Goal: Transaction & Acquisition: Purchase product/service

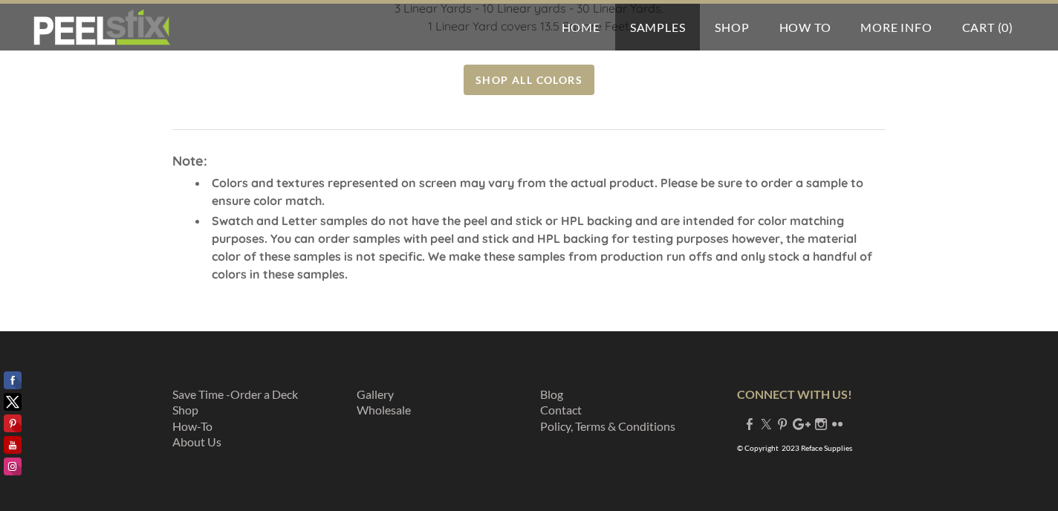
scroll to position [733, 0]
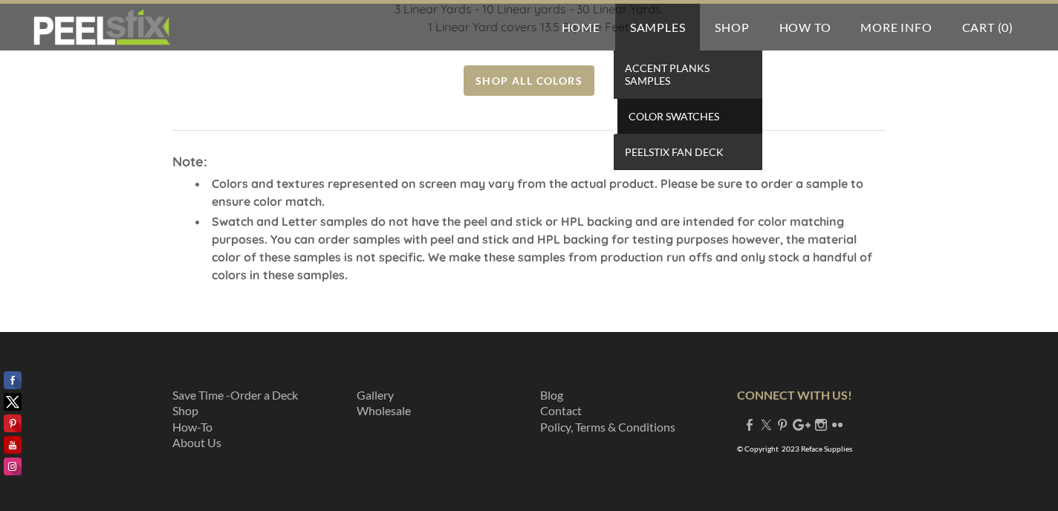
click at [656, 120] on span "Color Swatches" at bounding box center [689, 116] width 137 height 20
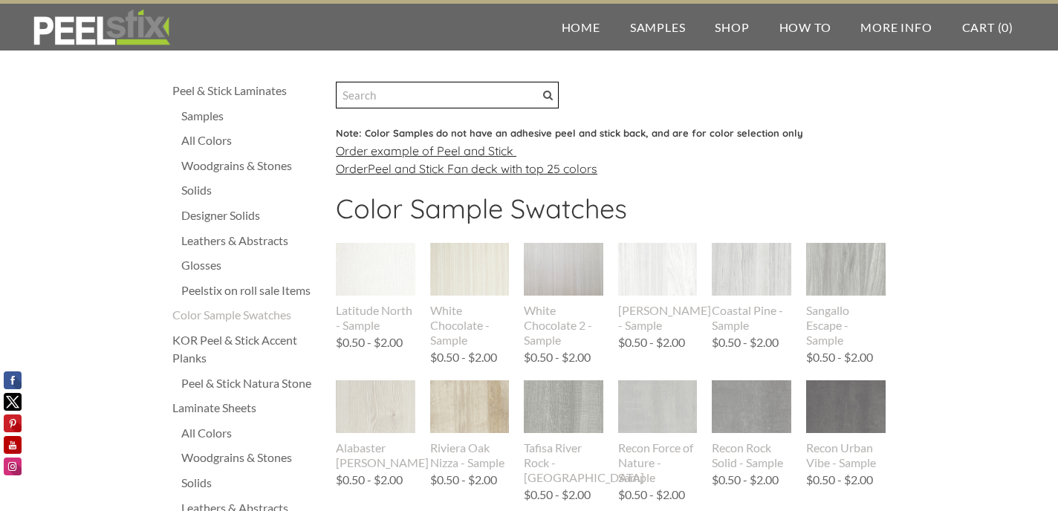
click at [488, 101] on input "Search" at bounding box center [447, 95] width 223 height 27
type input "white"
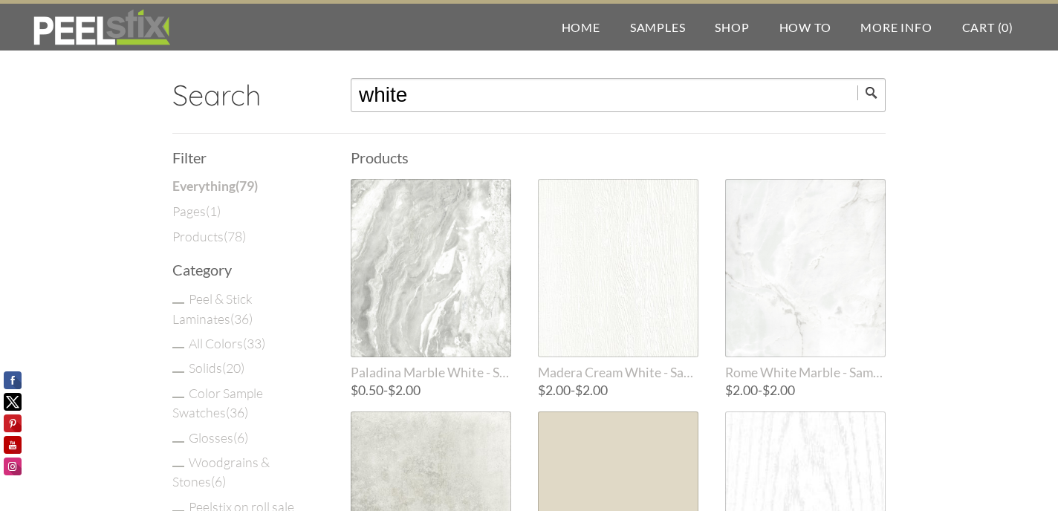
click at [433, 90] on input "white" at bounding box center [618, 95] width 535 height 34
click at [872, 93] on input "submit" at bounding box center [872, 92] width 28 height 15
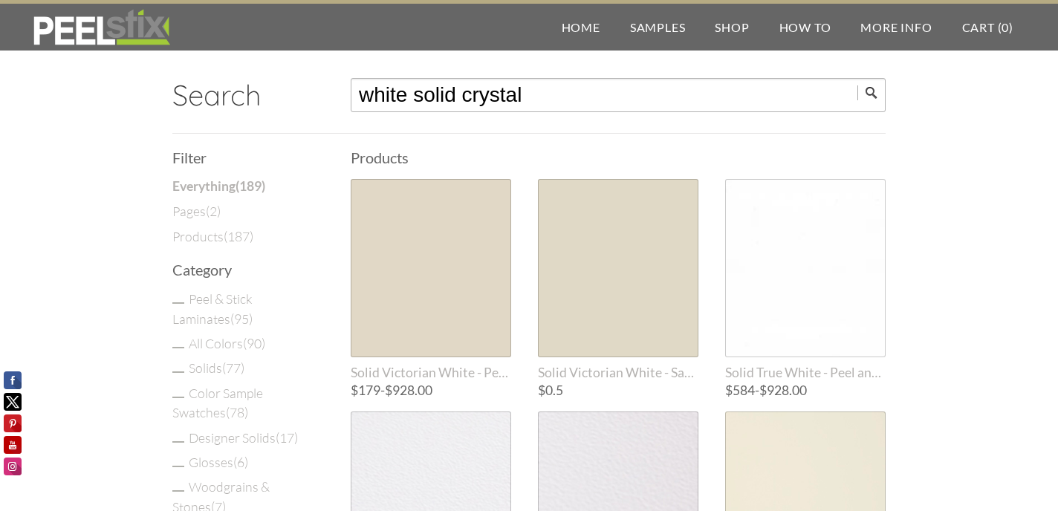
type input "white solid crystal"
click at [872, 93] on input "submit" at bounding box center [872, 92] width 28 height 15
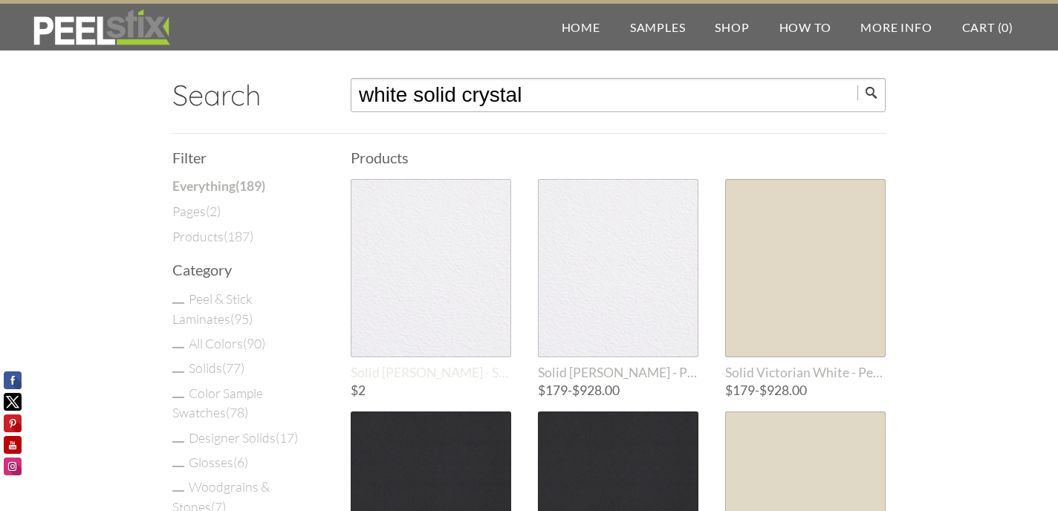
click at [456, 259] on div at bounding box center [431, 268] width 161 height 178
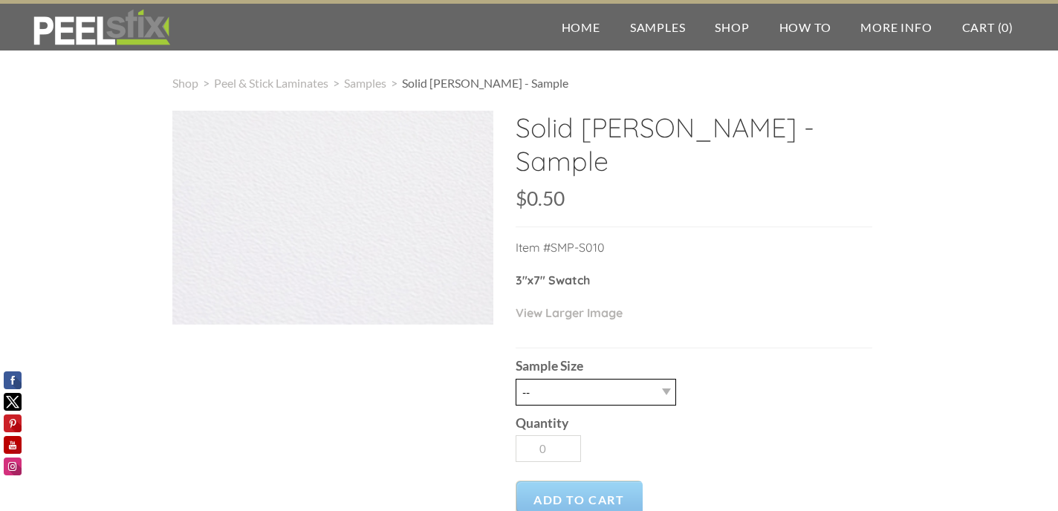
select select "2.5" X 7" (No Peel and Stick) Swatch"
type input "1"
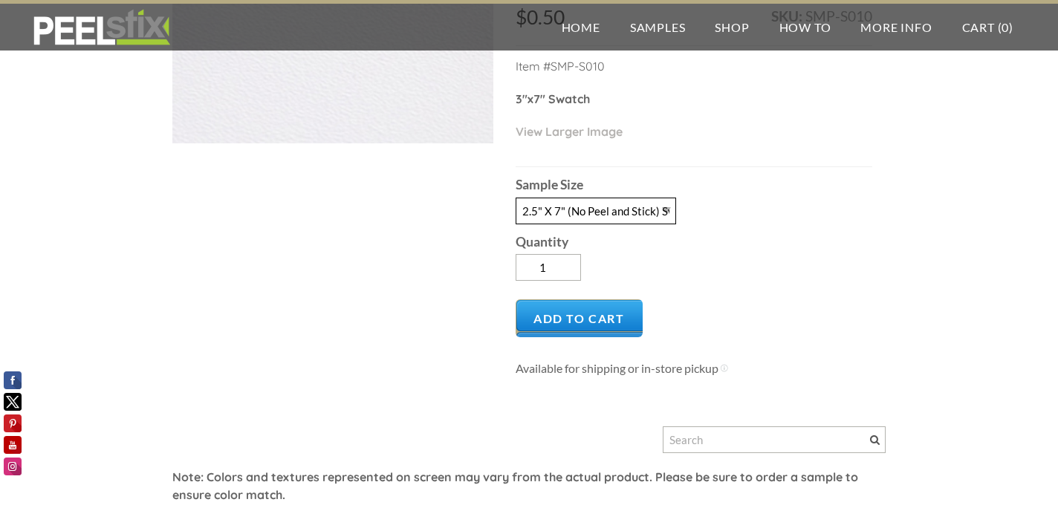
scroll to position [217, 0]
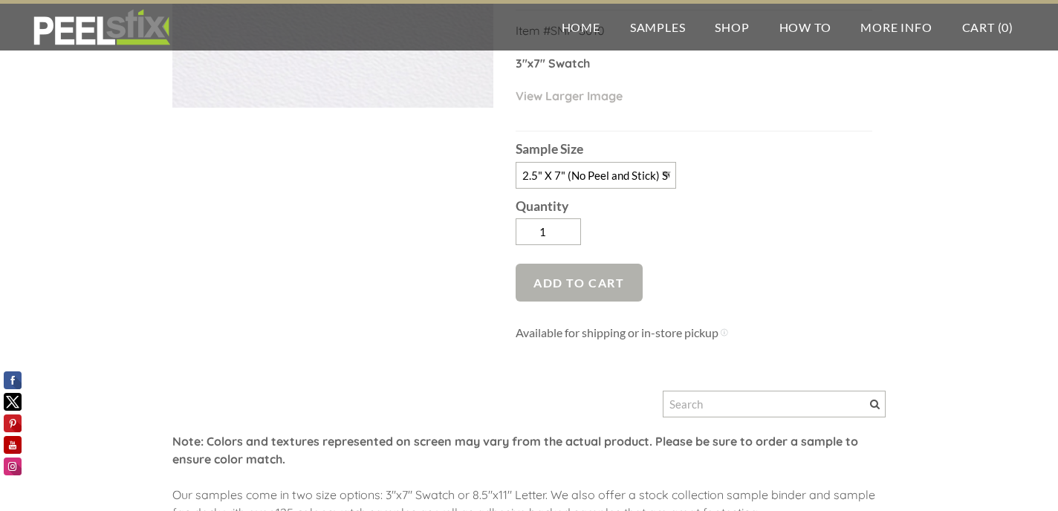
click at [595, 264] on span "Add to Cart" at bounding box center [579, 283] width 127 height 38
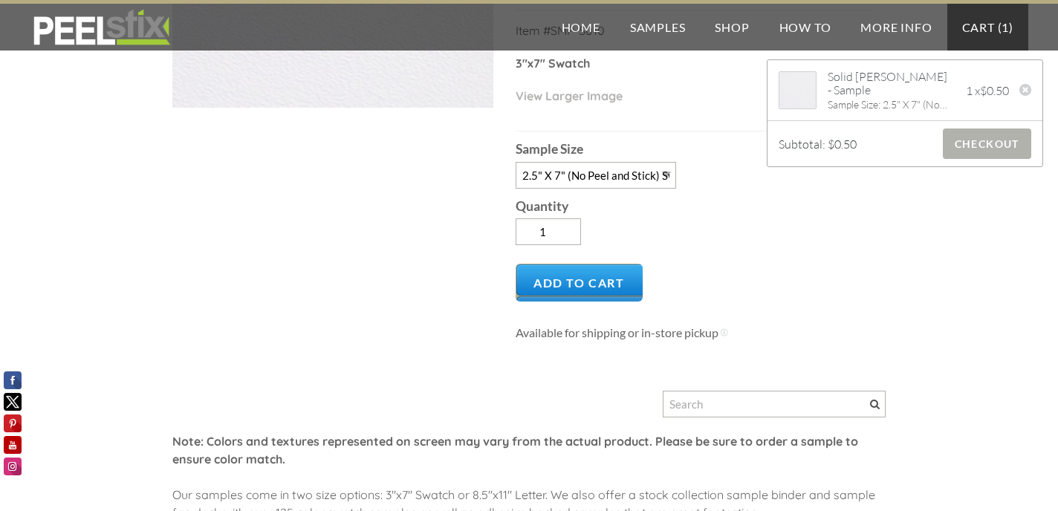
click at [1008, 150] on span "Checkout" at bounding box center [987, 144] width 88 height 30
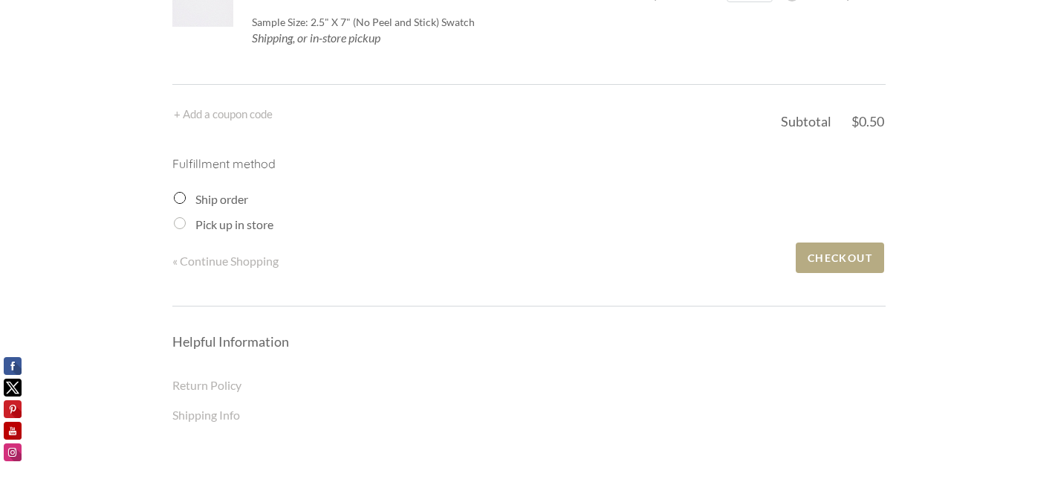
scroll to position [215, 0]
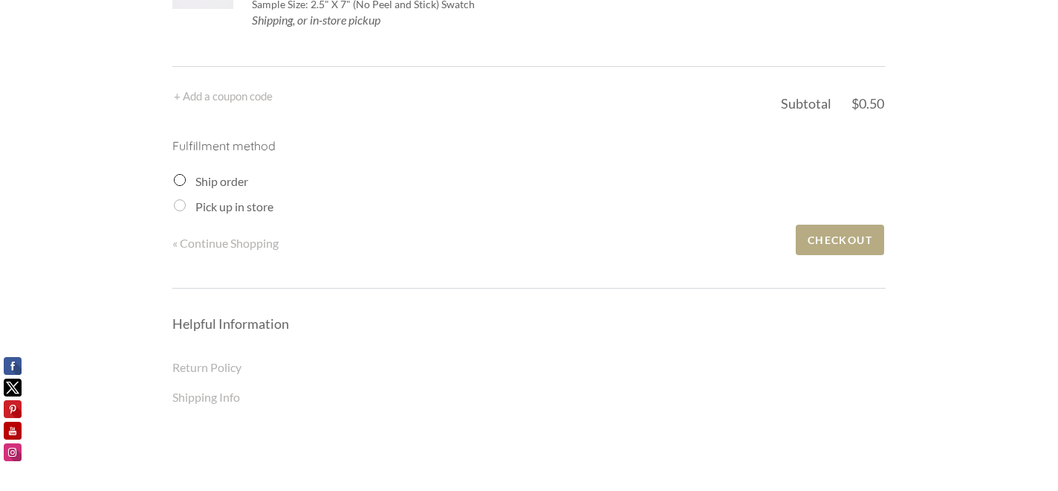
click at [263, 205] on label "Pick up in store" at bounding box center [234, 206] width 78 height 14
click at [186, 205] on input "Pick up in store" at bounding box center [180, 205] width 12 height 12
radio input "true"
click at [178, 204] on input "Pick up in store" at bounding box center [180, 205] width 12 height 12
click at [177, 182] on input "Ship order" at bounding box center [180, 180] width 12 height 12
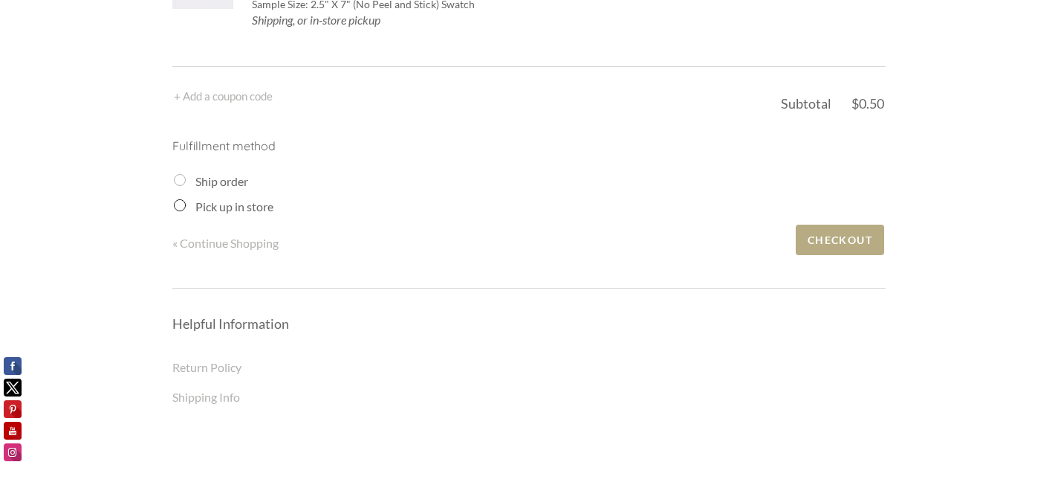
radio input "true"
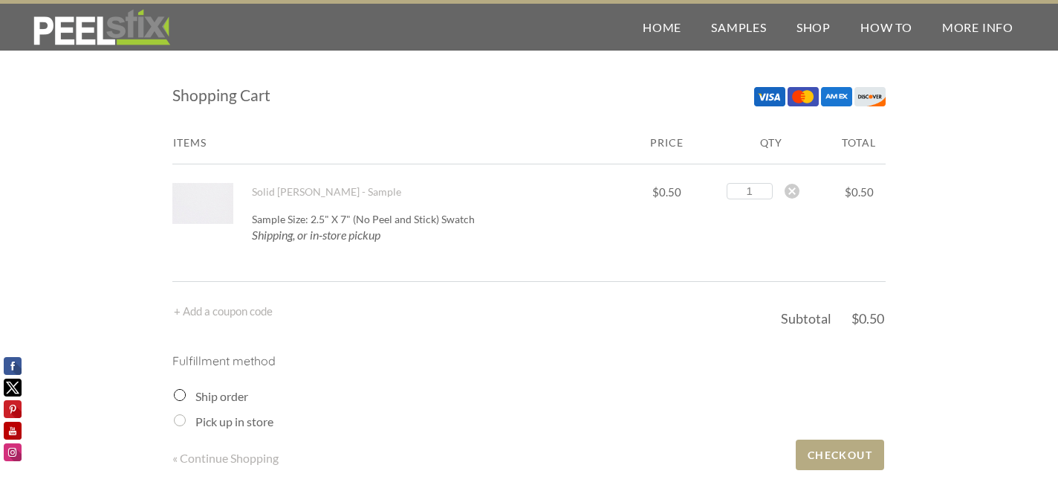
scroll to position [0, 0]
click at [823, 459] on span "Checkout" at bounding box center [840, 454] width 88 height 30
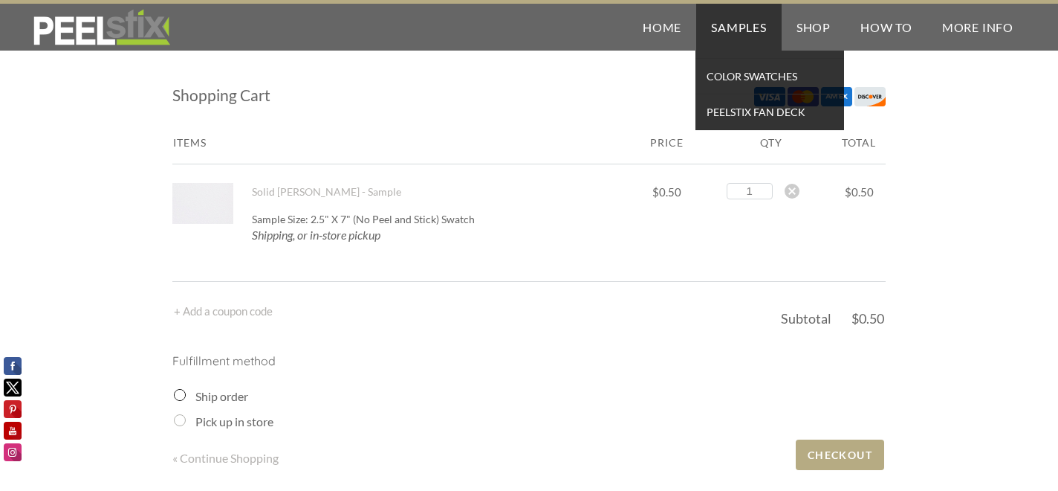
drag, startPoint x: 679, startPoint y: 11, endPoint x: 710, endPoint y: 5, distance: 31.0
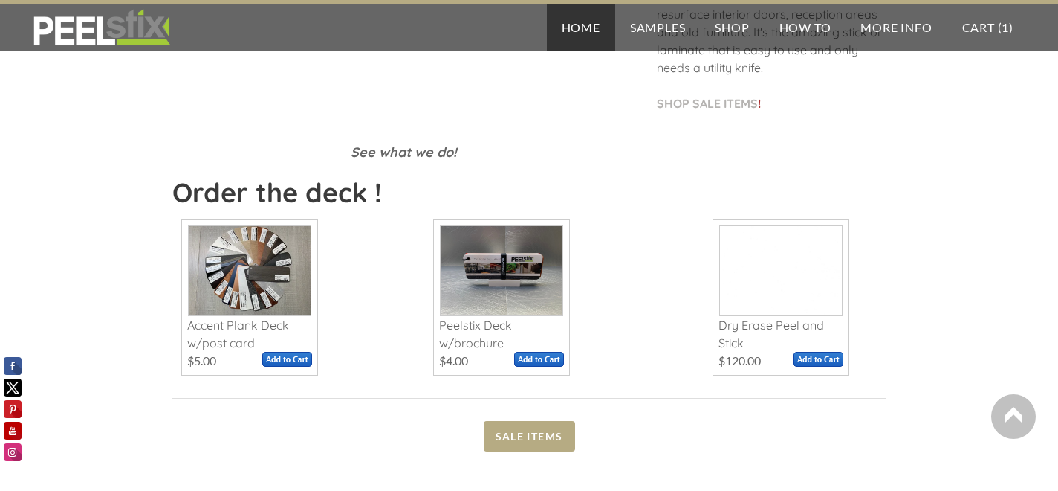
scroll to position [524, 0]
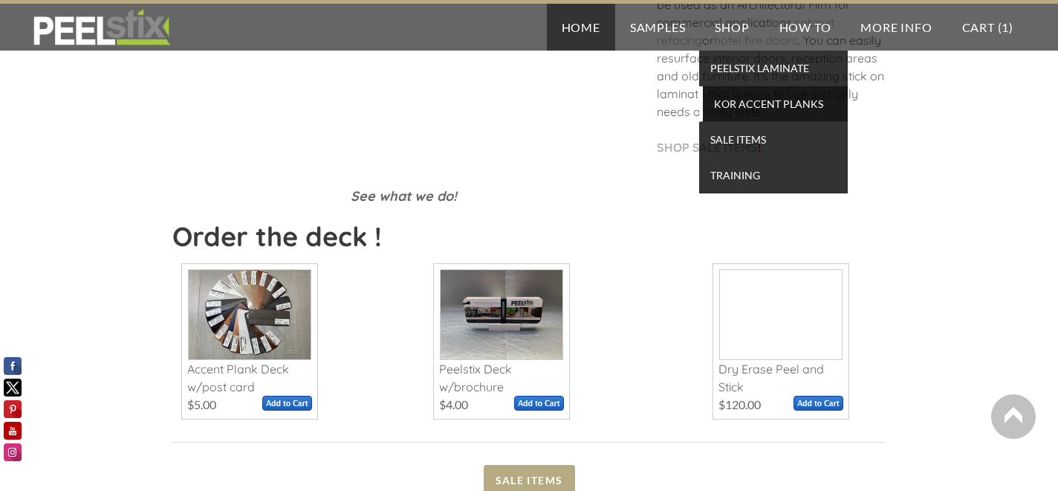
click at [733, 97] on span "KOR Accent Planks" at bounding box center [775, 104] width 137 height 20
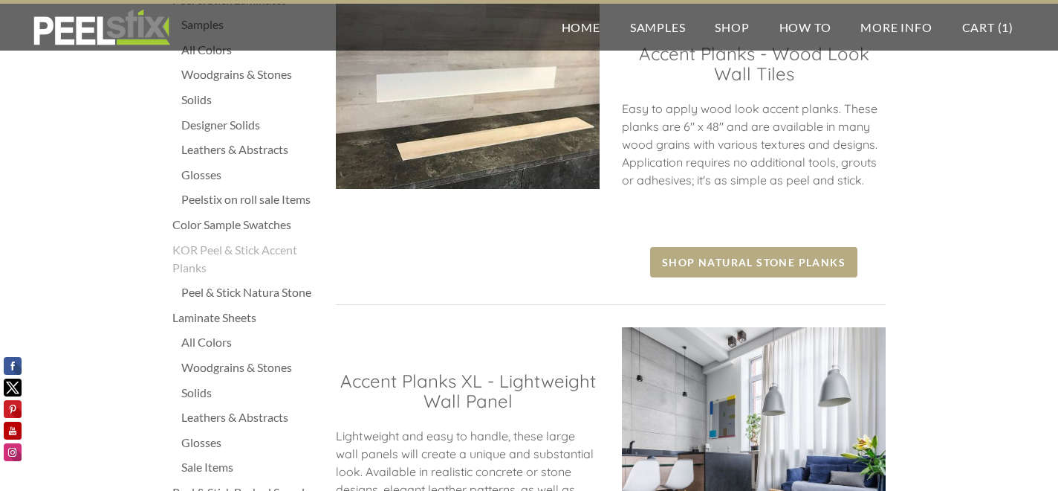
scroll to position [660, 0]
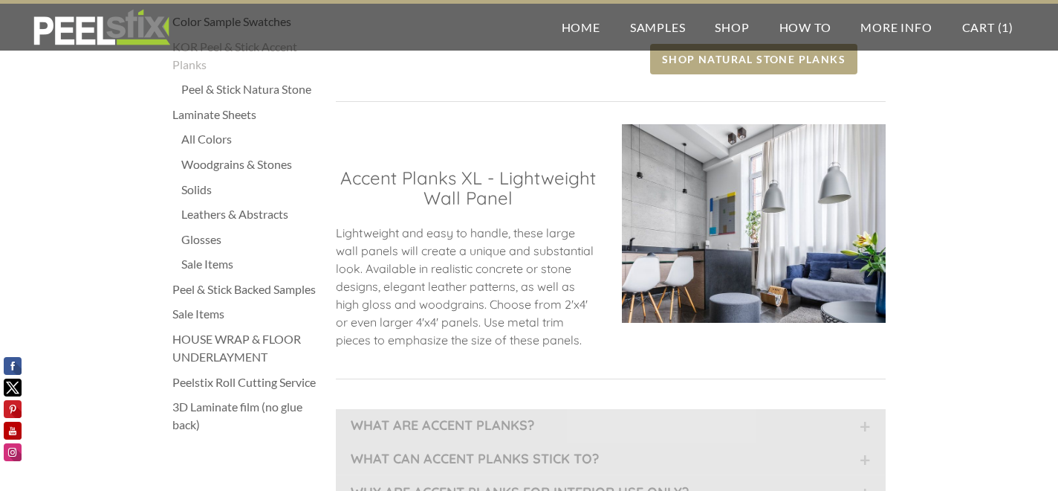
click at [271, 281] on div "Peel & Stick Backed Samples" at bounding box center [246, 289] width 149 height 18
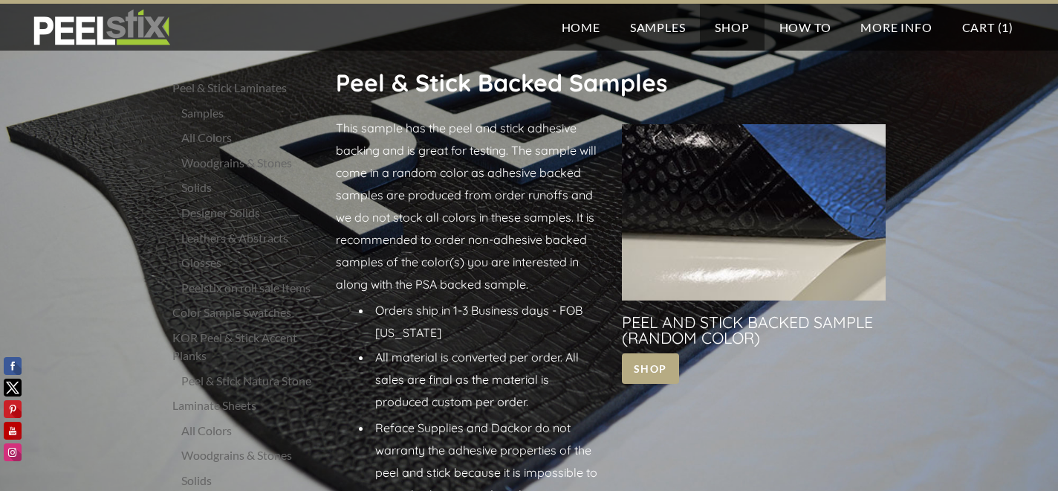
click at [197, 189] on div "Solids" at bounding box center [251, 187] width 140 height 18
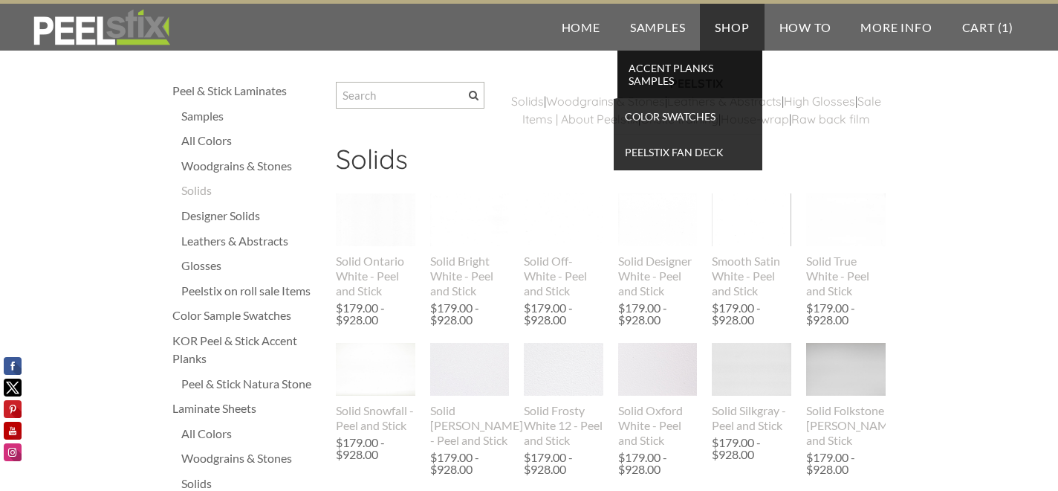
click at [644, 72] on span "Accent Planks Samples" at bounding box center [689, 74] width 137 height 33
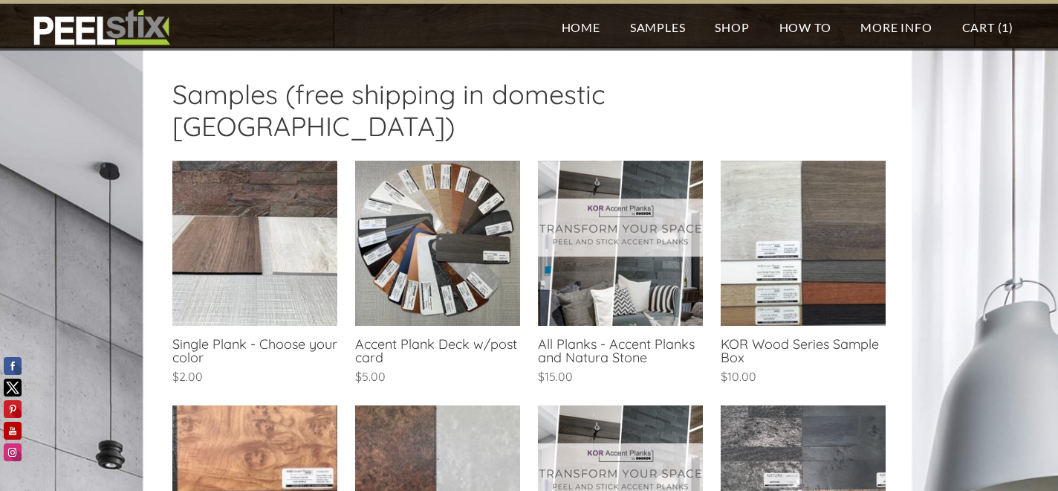
scroll to position [303, 0]
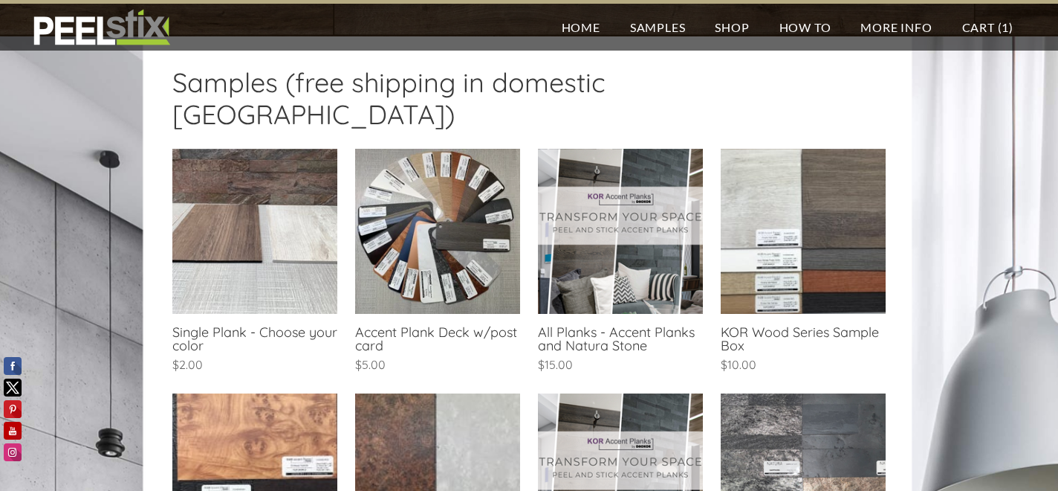
click at [202, 256] on link at bounding box center [254, 262] width 165 height 227
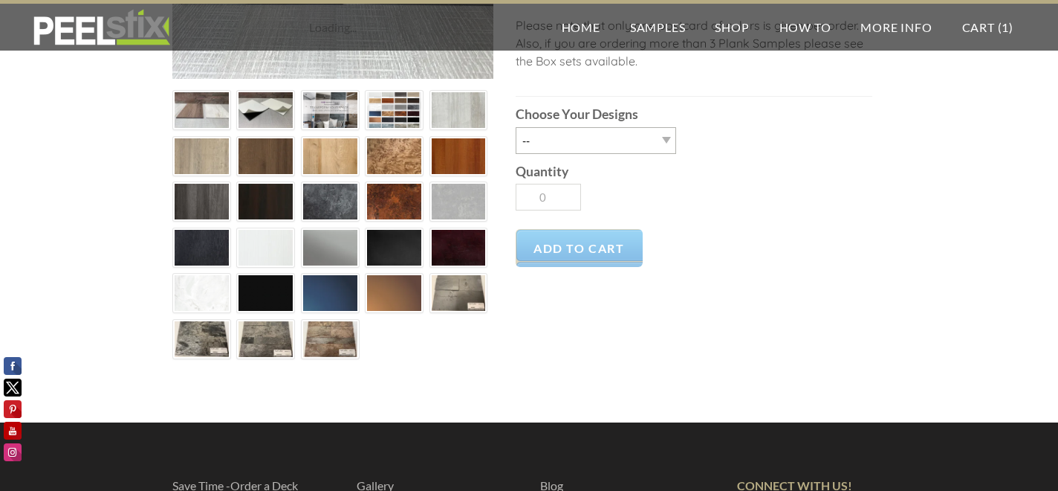
scroll to position [239, 0]
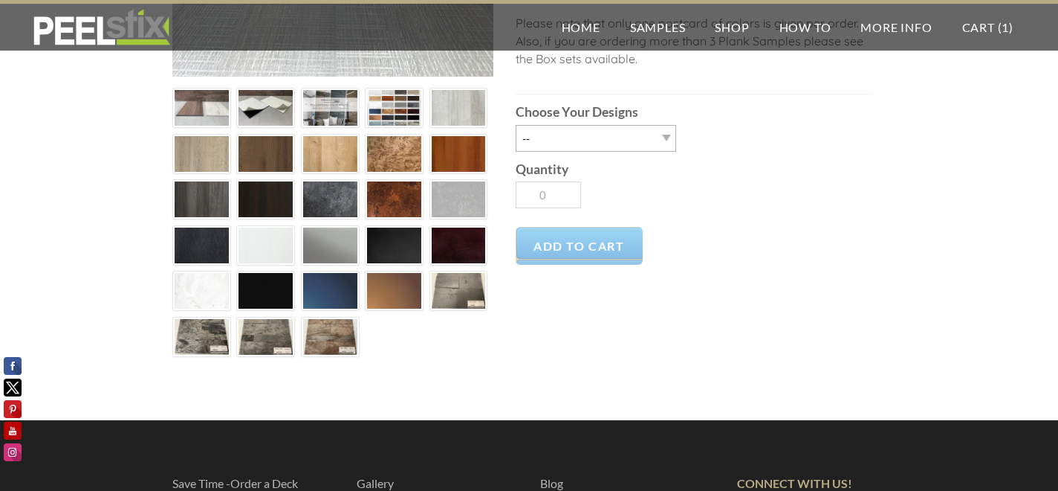
click at [250, 256] on img at bounding box center [266, 245] width 54 height 36
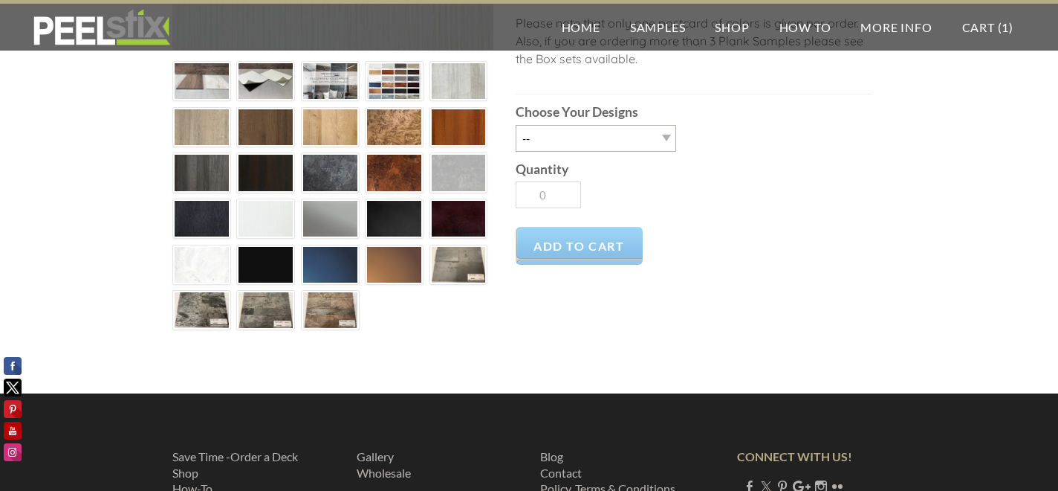
click at [554, 119] on b "Choose Your Designs" at bounding box center [577, 112] width 123 height 16
click at [554, 125] on select "-- [GEOGRAPHIC_DATA] [GEOGRAPHIC_DATA] [GEOGRAPHIC_DATA] [GEOGRAPHIC_DATA] [GEO…" at bounding box center [596, 138] width 161 height 27
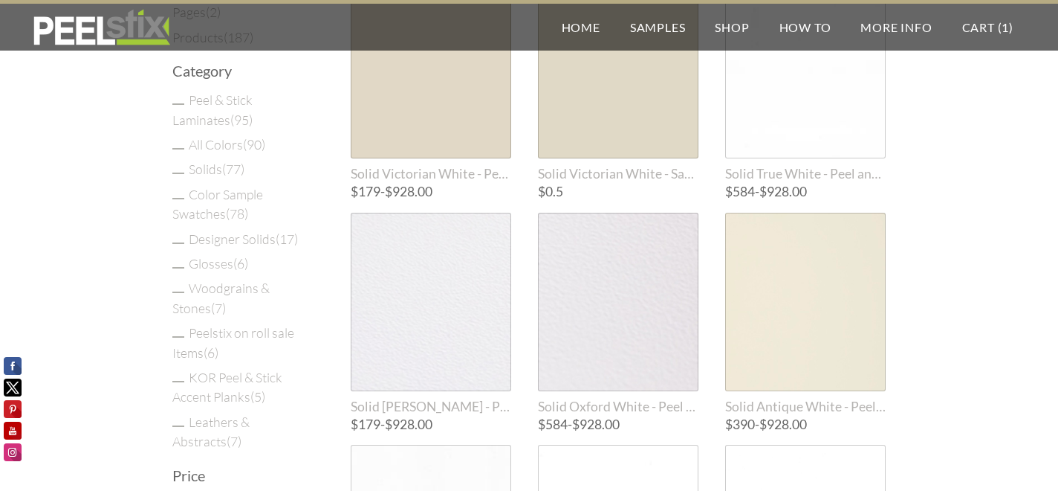
scroll to position [203, 0]
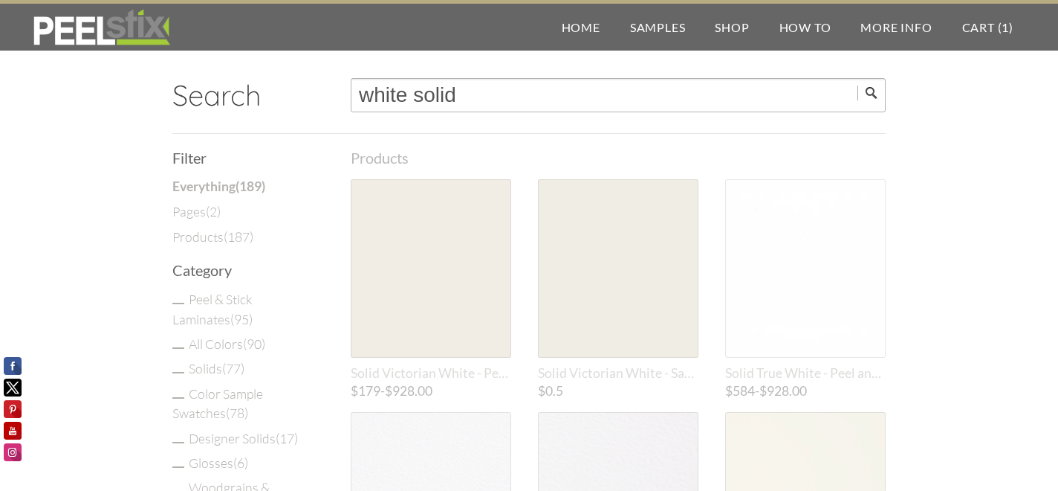
type input "white"
